Goal: Obtain resource: Download file/media

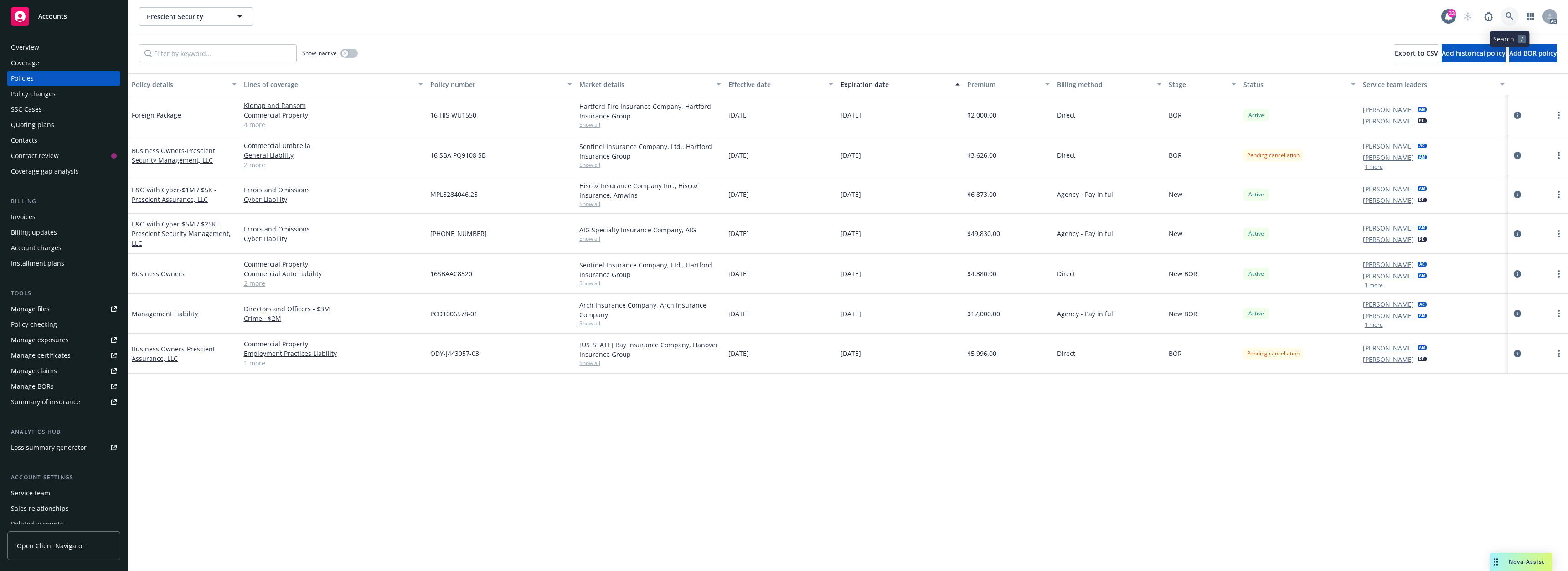
click at [1508, 15] on icon at bounding box center [1510, 16] width 8 height 8
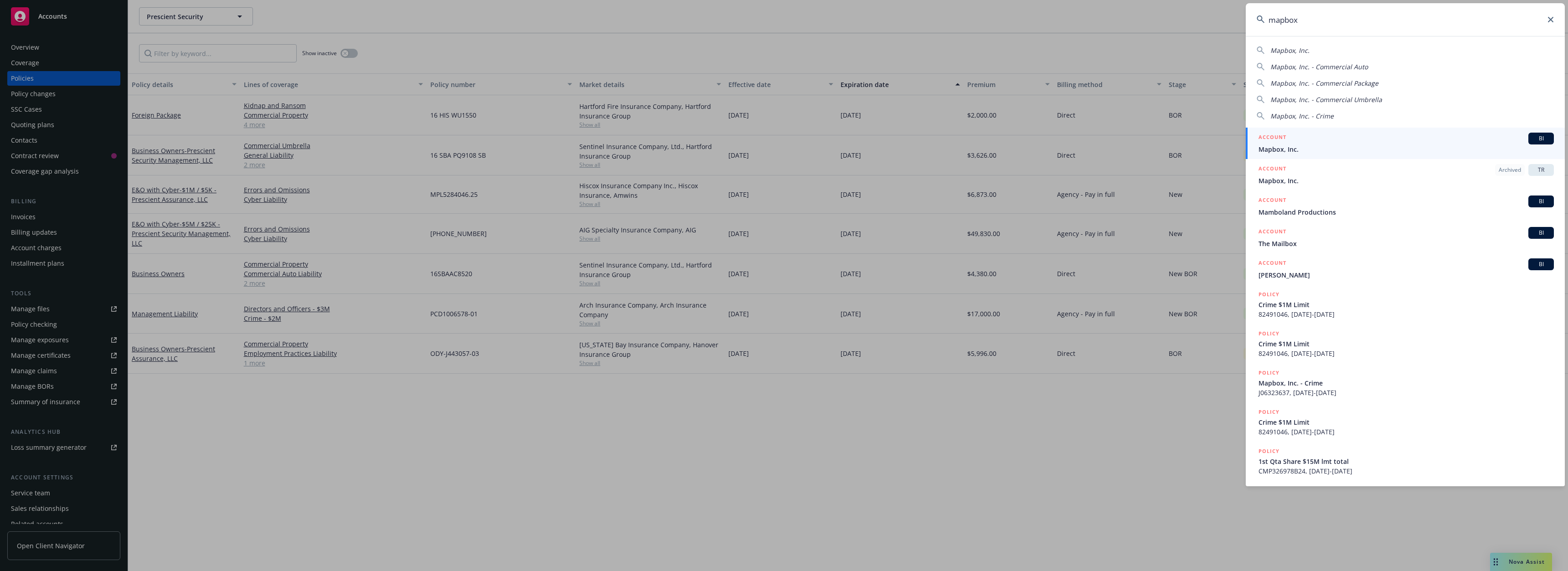
type input "mapbox"
click at [1285, 151] on span "Mapbox, Inc." at bounding box center [1406, 149] width 295 height 10
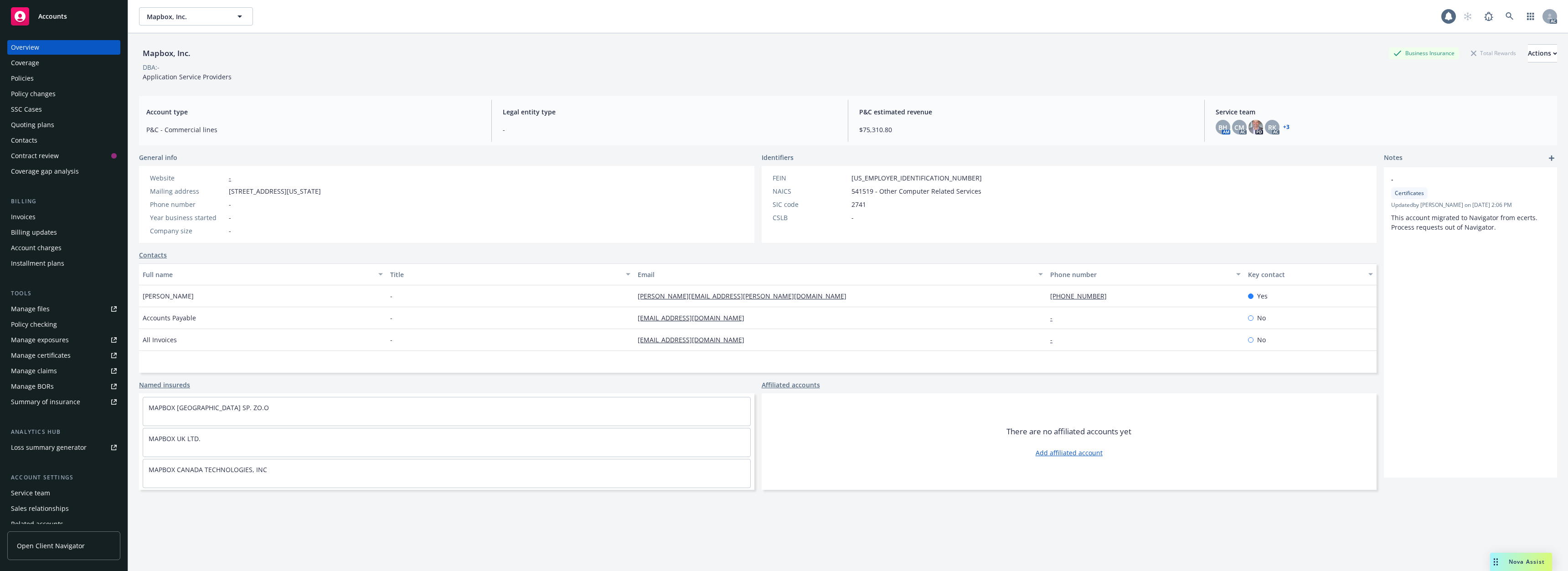
click at [47, 79] on div "Policies" at bounding box center [64, 78] width 106 height 15
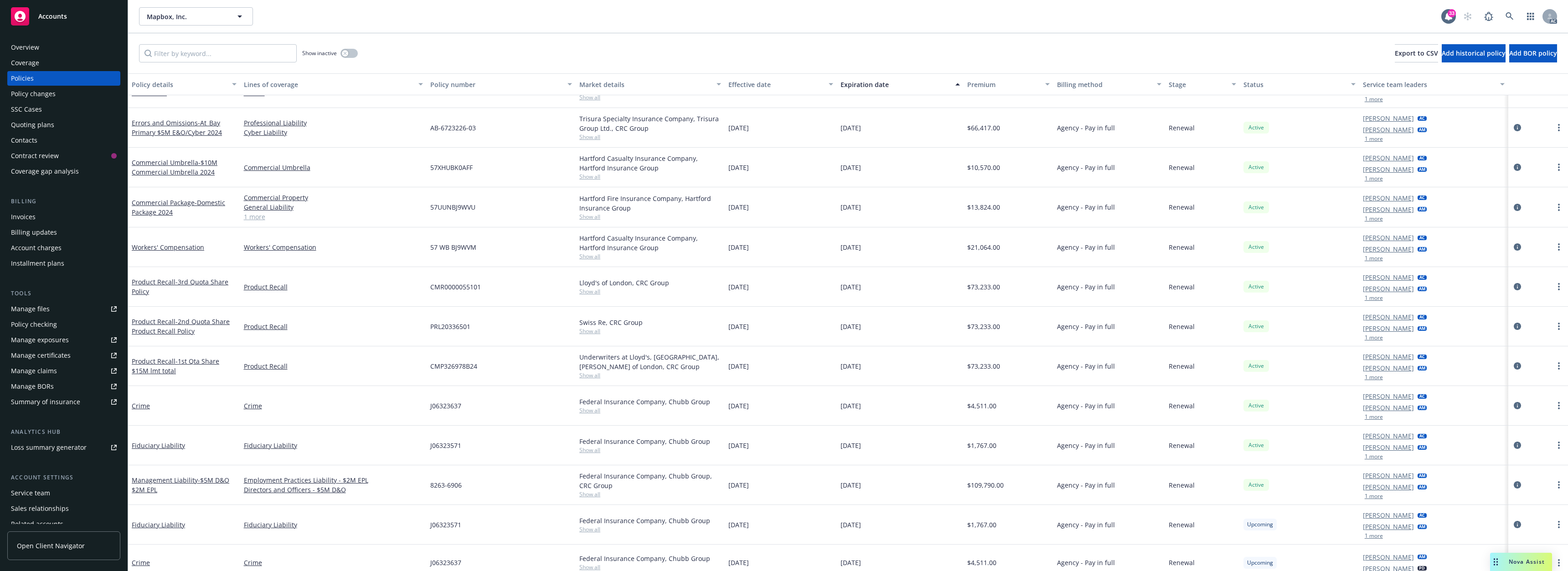
scroll to position [164, 0]
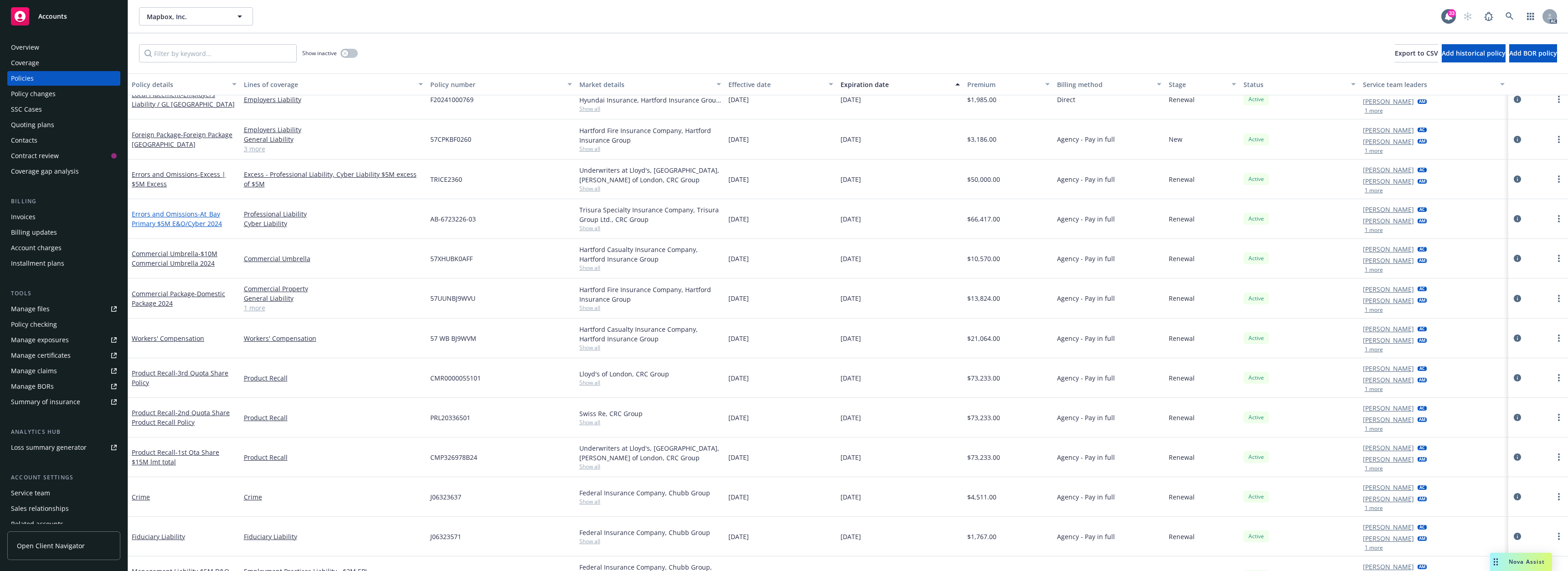
click at [209, 221] on span "- At_Bay Primary $5M E&O/Cyber 2024" at bounding box center [177, 218] width 90 height 18
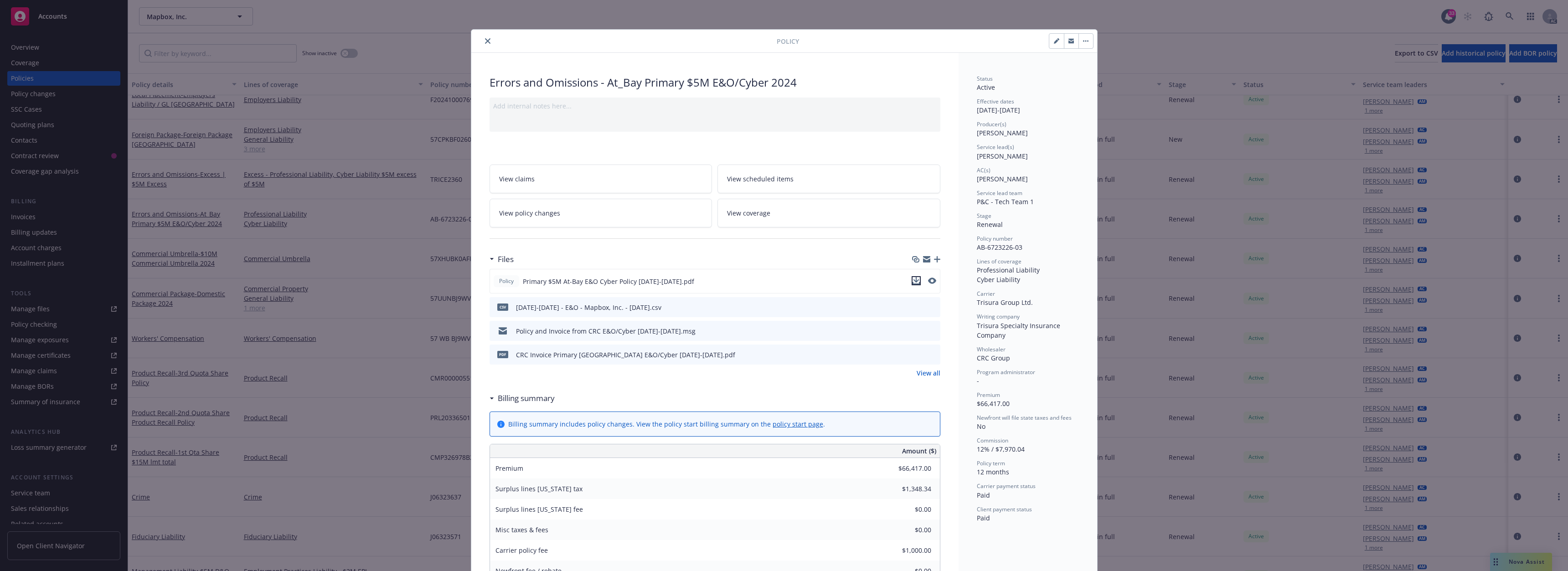
click at [912, 283] on icon "download file" at bounding box center [916, 283] width 7 height 2
click at [485, 41] on icon "close" at bounding box center [487, 41] width 5 height 5
